Goal: Transaction & Acquisition: Subscribe to service/newsletter

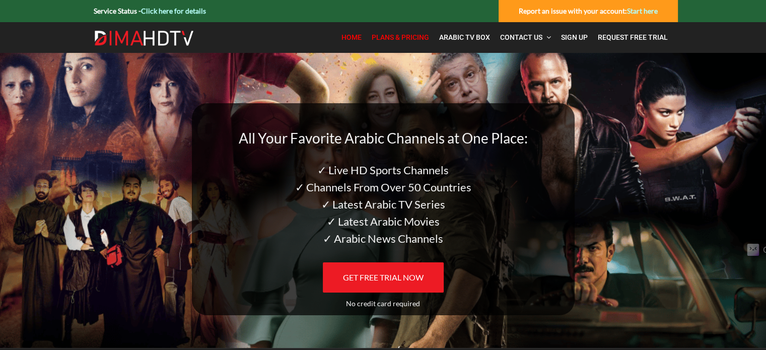
click at [411, 36] on span "Plans & Pricing" at bounding box center [400, 37] width 57 height 8
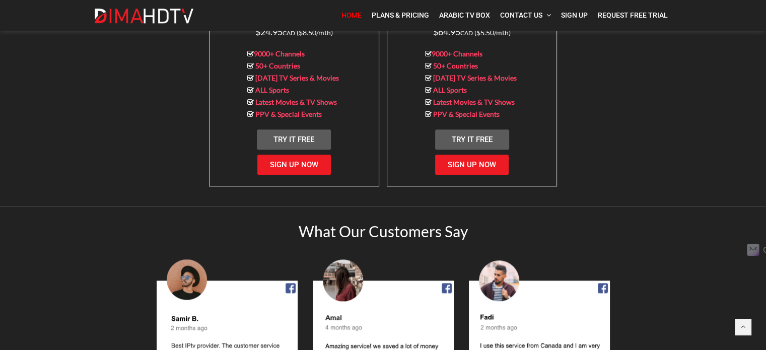
scroll to position [1124, 0]
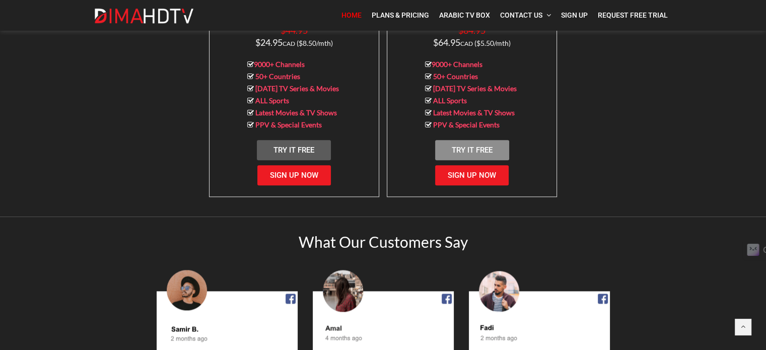
click at [455, 146] on span "Try It Free" at bounding box center [472, 150] width 41 height 9
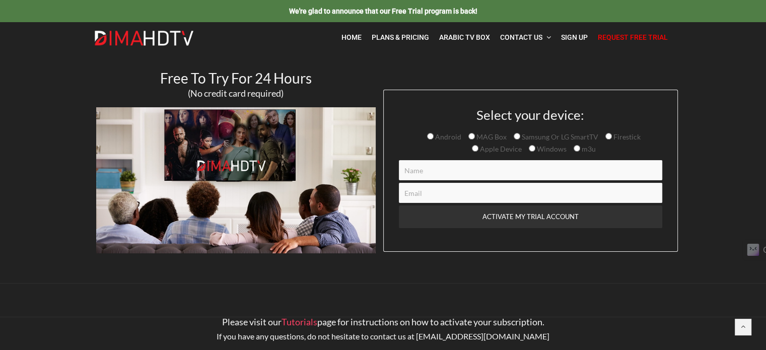
click at [431, 174] on input "Contact form" at bounding box center [530, 170] width 263 height 20
click at [444, 179] on input "Contact form" at bounding box center [530, 170] width 263 height 20
type input "Ali"
click at [417, 193] on input "Contact form" at bounding box center [530, 193] width 263 height 20
type input "ali24fawaz24@gmail.com"
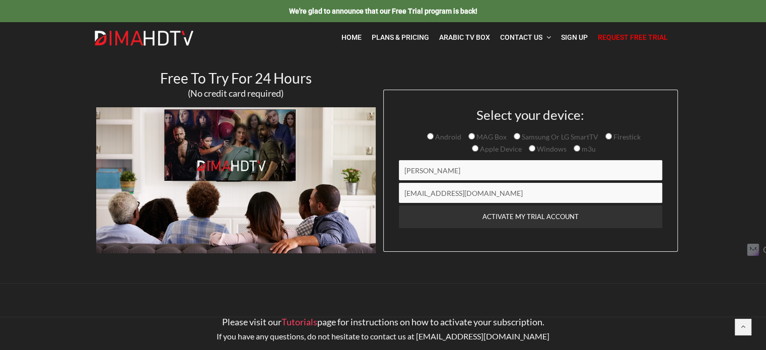
click at [514, 133] on input "Samsung Or LG SmartTV" at bounding box center [517, 136] width 7 height 7
radio input "true"
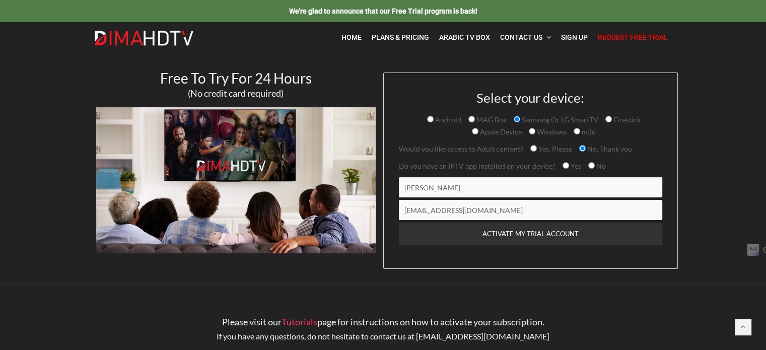
click at [588, 163] on input "No" at bounding box center [591, 165] width 7 height 7
radio input "true"
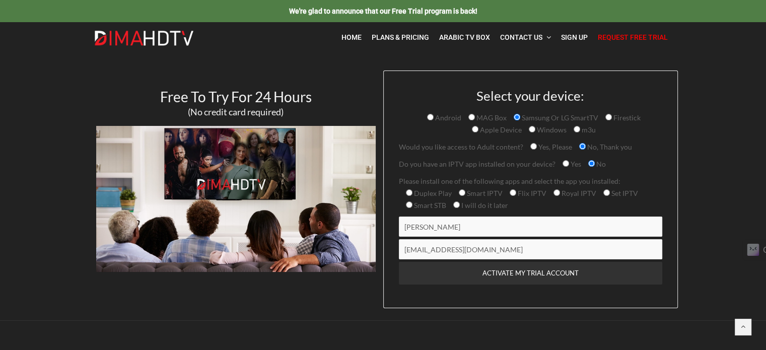
click at [465, 193] on span "Smart IPTV" at bounding box center [483, 193] width 37 height 9
click at [463, 193] on input "Smart IPTV" at bounding box center [462, 192] width 7 height 7
radio input "true"
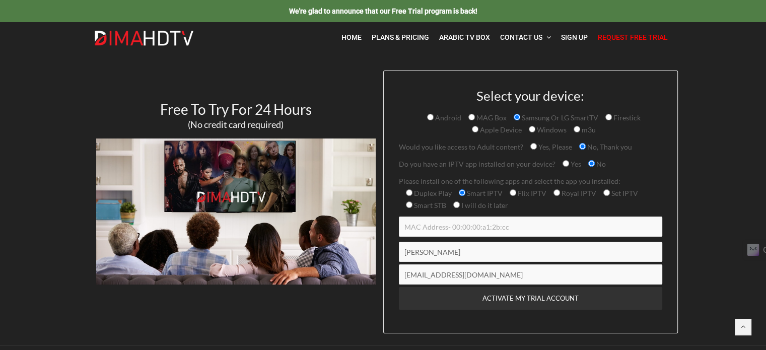
click at [414, 191] on span "Duplex Play" at bounding box center [432, 193] width 39 height 9
click at [413, 191] on input "Duplex Play" at bounding box center [409, 192] width 7 height 7
radio input "true"
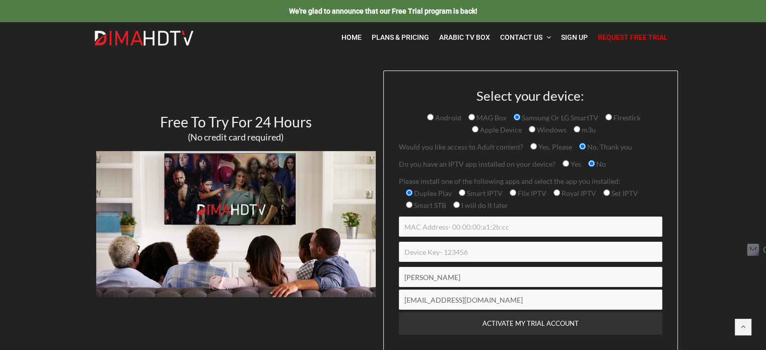
click at [459, 191] on input "Smart IPTV" at bounding box center [462, 192] width 7 height 7
radio input "true"
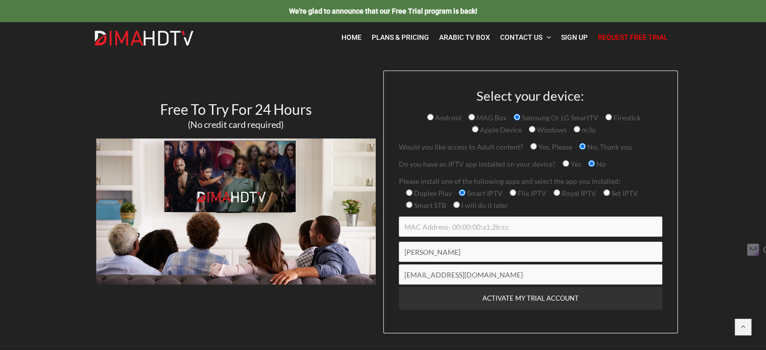
click at [453, 207] on input "I will do it later" at bounding box center [456, 205] width 7 height 7
radio input "true"
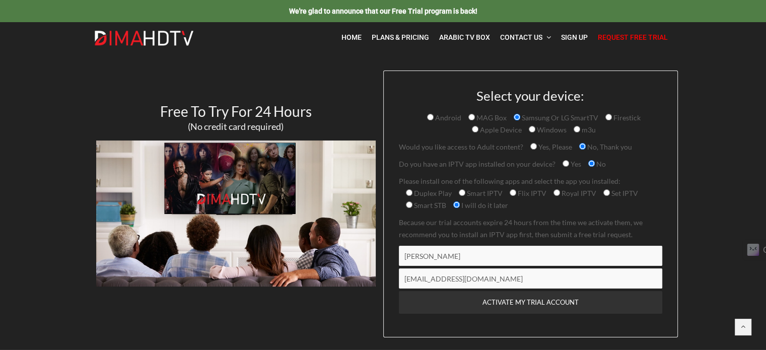
click at [507, 193] on span "Duplex Play Smart IPTV Flix IPTV Royal IPTV Set IPTV Smart STB I will do it lat…" at bounding box center [518, 199] width 239 height 21
click at [513, 193] on input "Flix IPTV" at bounding box center [513, 192] width 7 height 7
radio input "true"
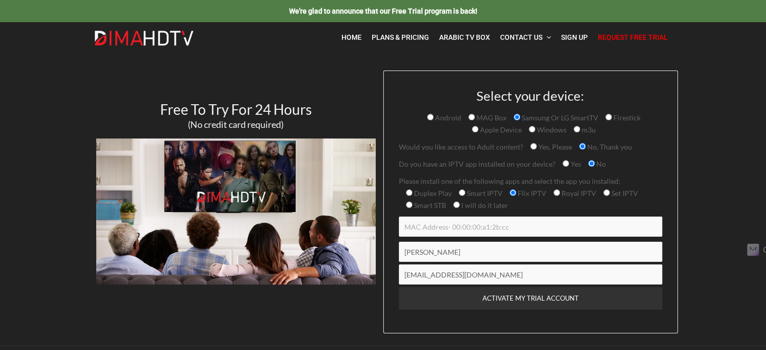
click at [466, 193] on span "Smart IPTV" at bounding box center [483, 193] width 37 height 9
click at [465, 193] on input "Smart IPTV" at bounding box center [462, 192] width 7 height 7
radio input "true"
click at [436, 225] on input "Contact form" at bounding box center [530, 227] width 263 height 20
click at [453, 203] on input "I will do it later" at bounding box center [456, 205] width 7 height 7
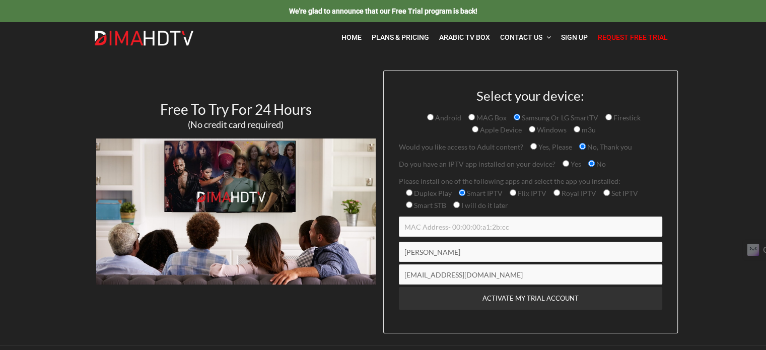
radio input "true"
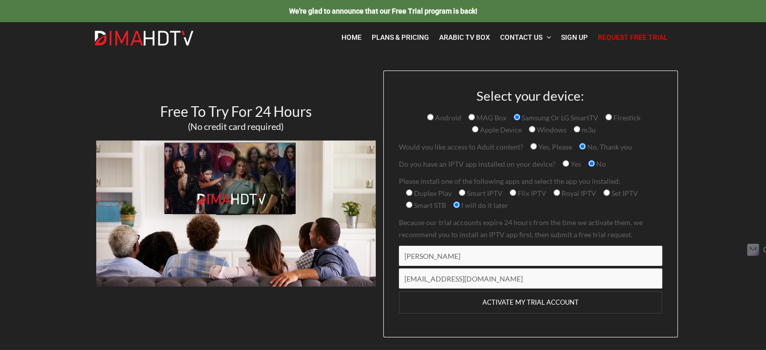
click at [480, 302] on input "ACTIVATE MY TRIAL ACCOUNT" at bounding box center [530, 302] width 263 height 23
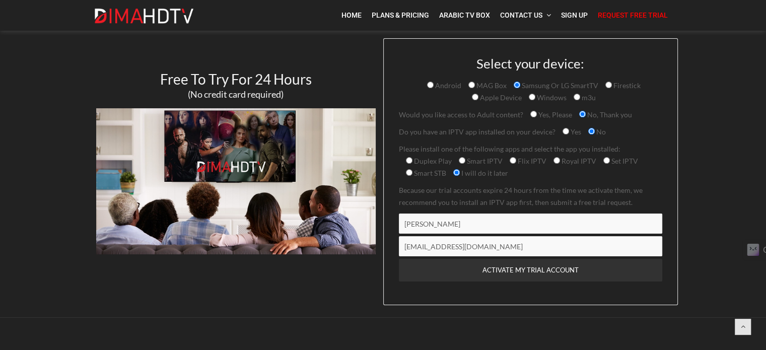
scroll to position [34, 0]
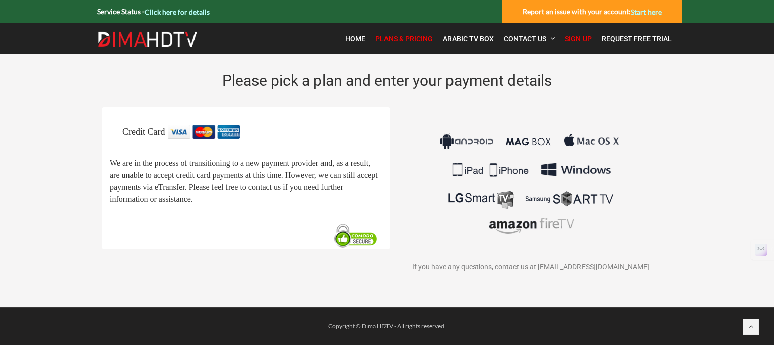
click at [219, 157] on p "We are in the process of transitioning to a new payment provider and, as a resu…" at bounding box center [246, 181] width 272 height 48
click at [479, 141] on img at bounding box center [530, 184] width 187 height 118
click at [401, 41] on span "Plans & Pricing" at bounding box center [403, 39] width 57 height 8
click at [468, 39] on span "Arabic TV Box" at bounding box center [468, 39] width 51 height 8
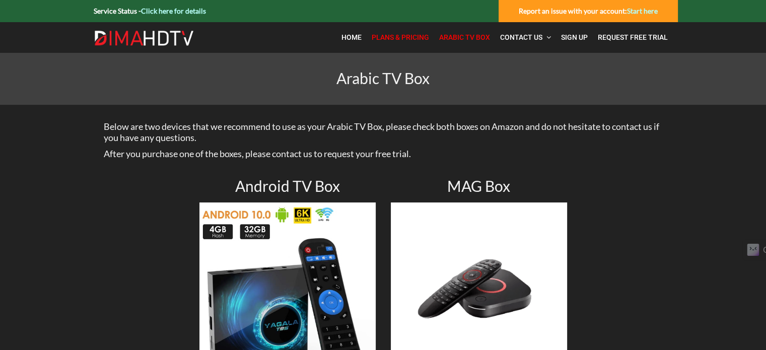
click at [400, 34] on span "Plans & Pricing" at bounding box center [400, 37] width 57 height 8
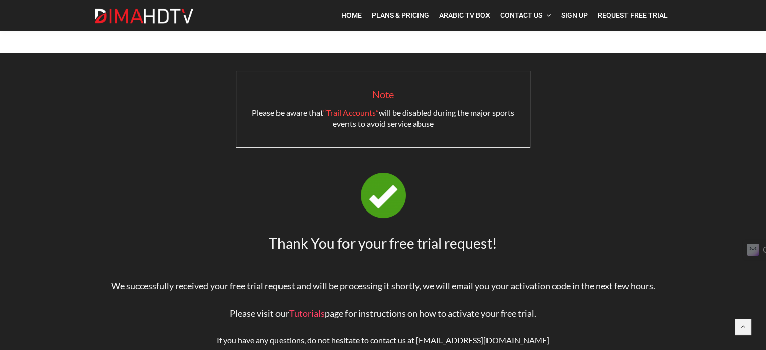
scroll to position [75, 0]
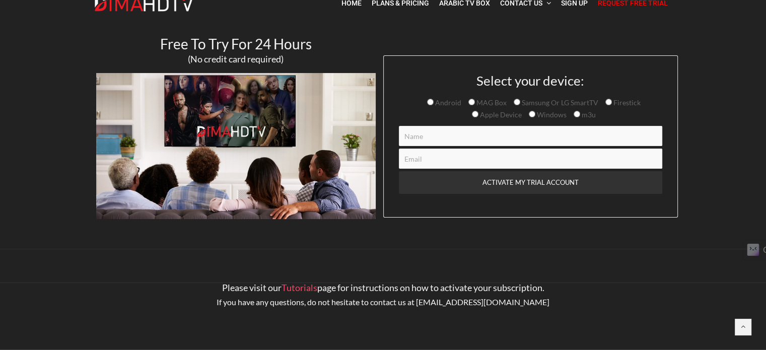
click at [516, 102] on input "Samsung Or LG SmartTV" at bounding box center [517, 102] width 7 height 7
radio input "true"
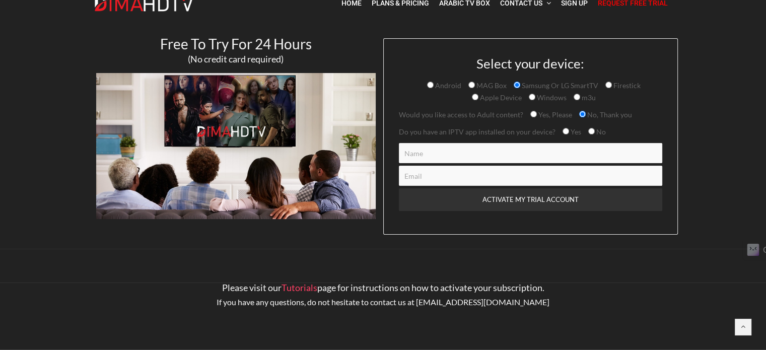
click at [564, 131] on input "Yes" at bounding box center [566, 131] width 7 height 7
radio input "true"
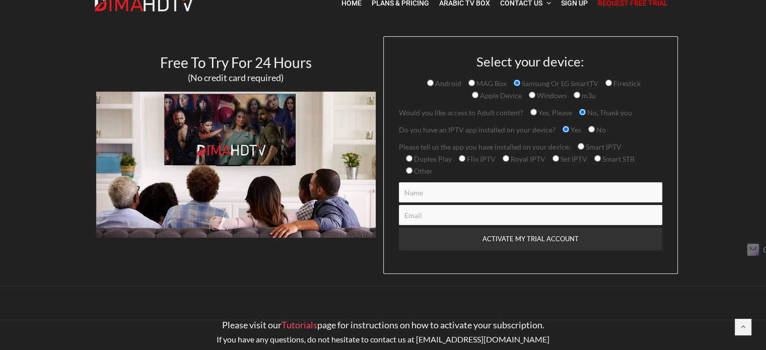
click at [588, 130] on input "No" at bounding box center [591, 129] width 7 height 7
radio input "true"
click at [563, 126] on input "Yes" at bounding box center [566, 129] width 7 height 7
radio input "true"
click at [410, 171] on input "Other" at bounding box center [409, 170] width 7 height 7
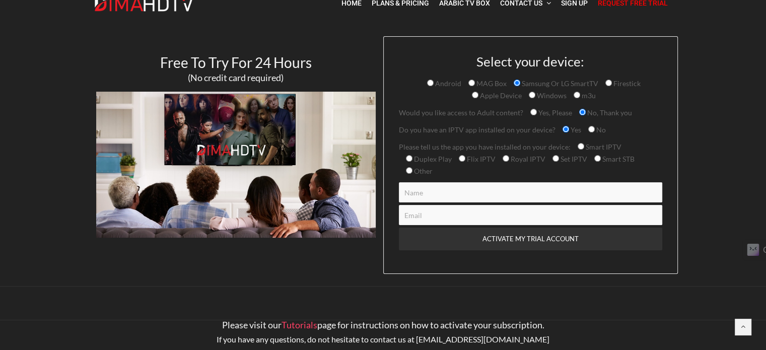
radio input "true"
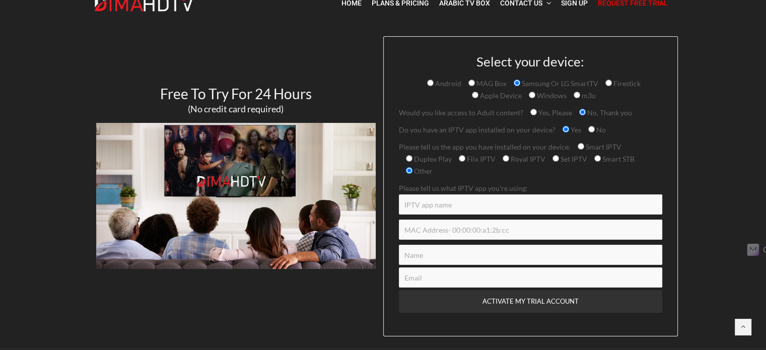
click at [443, 201] on input "Contact form" at bounding box center [530, 204] width 263 height 20
type input "IBOPlayer"
click at [437, 224] on input "Contact form" at bounding box center [530, 230] width 263 height 20
type input "64:e7:d8:ff:1c:8c"
click at [421, 259] on input "Contact form" at bounding box center [530, 255] width 263 height 20
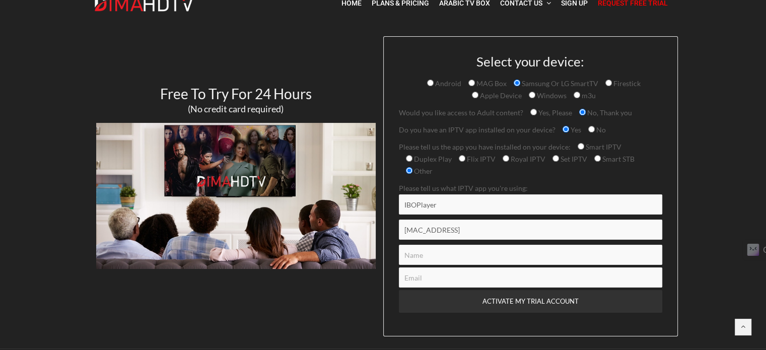
type input "Ali"
click at [442, 272] on input "Contact form" at bounding box center [530, 277] width 263 height 20
type input "ali24fawaz24@gmail.com"
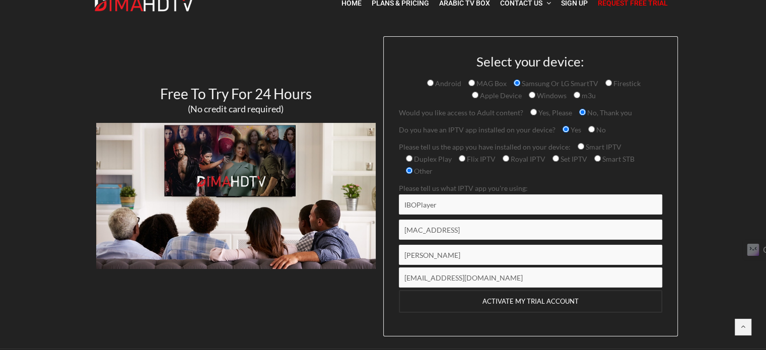
click at [504, 308] on input "ACTIVATE MY TRIAL ACCOUNT" at bounding box center [530, 301] width 263 height 23
